Goal: Navigation & Orientation: Find specific page/section

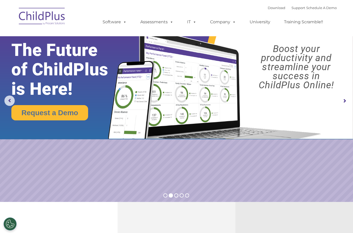
select select "MEDIUM"
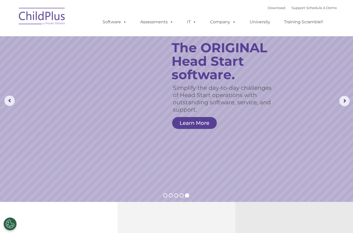
click at [42, 15] on img at bounding box center [42, 17] width 52 height 26
click at [39, 18] on img at bounding box center [42, 17] width 52 height 26
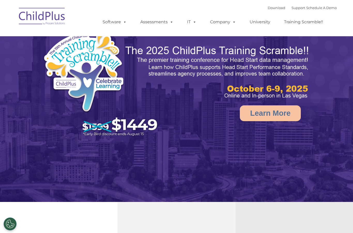
select select "MEDIUM"
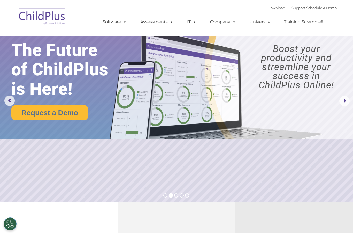
click at [344, 109] on img at bounding box center [176, 69] width 353 height 139
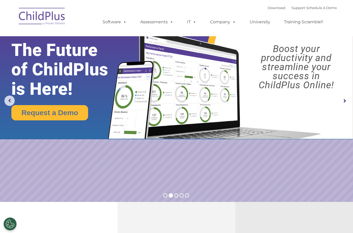
click at [348, 102] on rs-arrow at bounding box center [345, 101] width 10 height 10
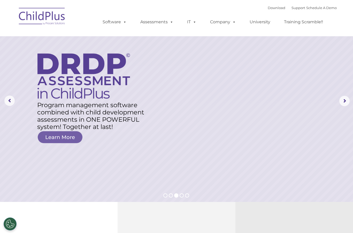
click at [345, 101] on rs-arrow at bounding box center [345, 101] width 10 height 10
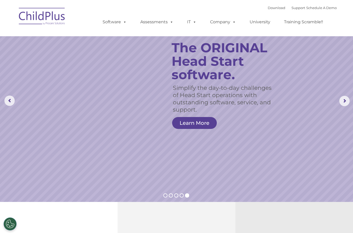
click at [46, 12] on img at bounding box center [42, 17] width 52 height 26
click at [43, 13] on img at bounding box center [42, 17] width 52 height 26
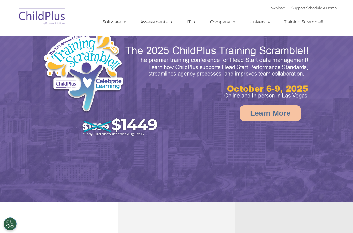
select select "MEDIUM"
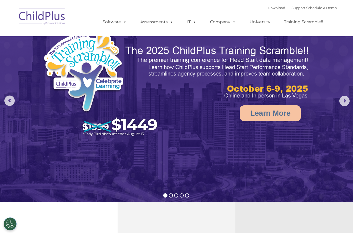
click at [340, 103] on rs-arrow at bounding box center [345, 101] width 10 height 10
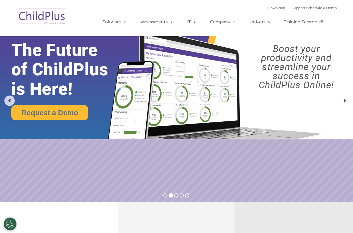
click at [345, 99] on rs-arrow at bounding box center [345, 101] width 10 height 10
